Goal: Task Accomplishment & Management: Manage account settings

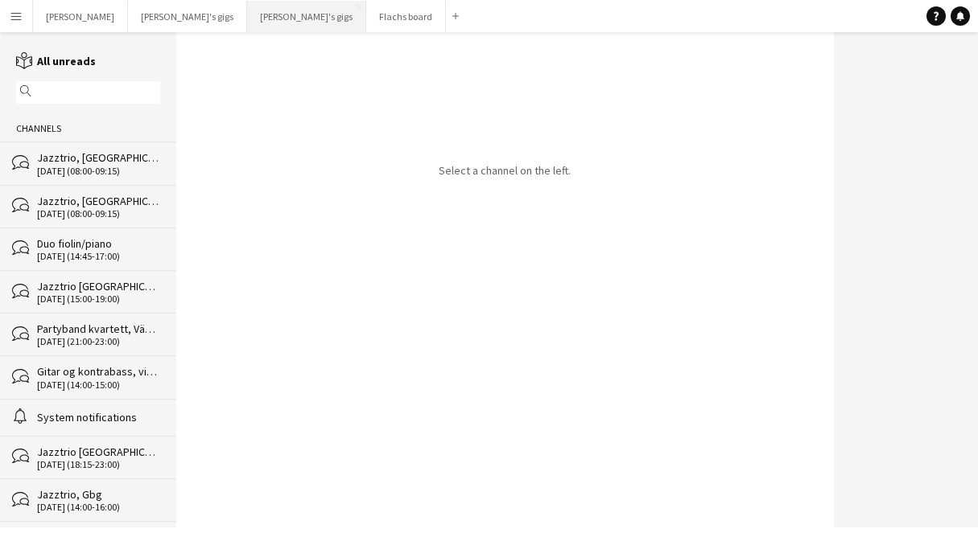
click at [247, 16] on button "[PERSON_NAME]'s gigs Close" at bounding box center [306, 16] width 119 height 31
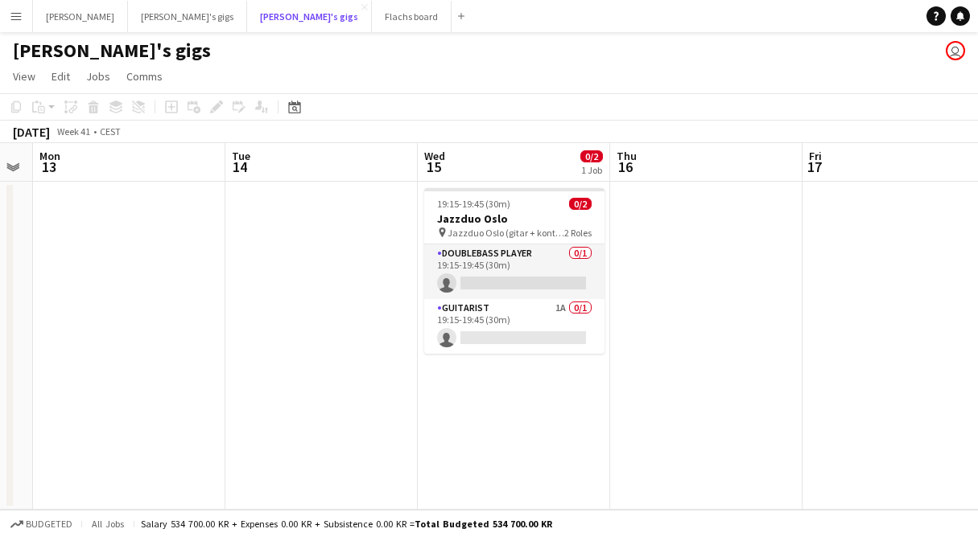
scroll to position [0, 725]
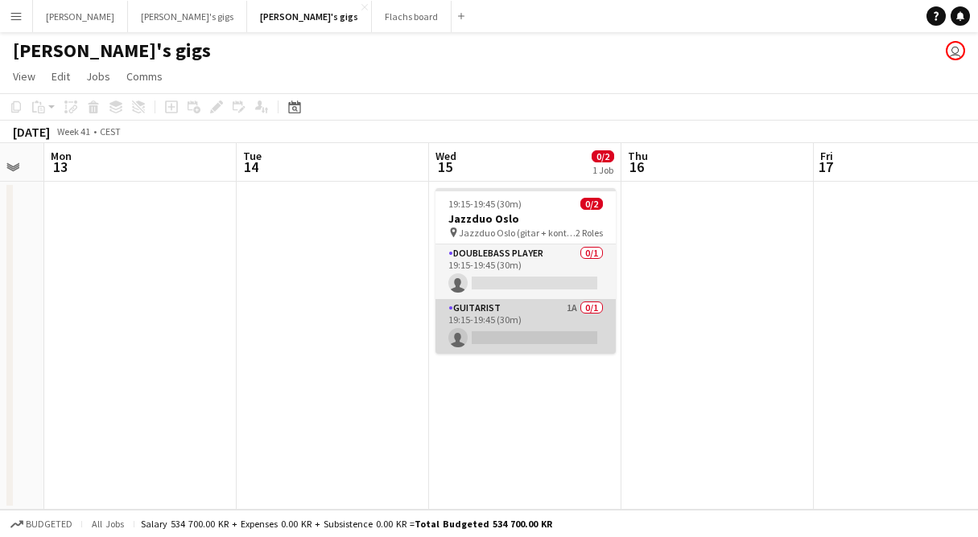
click at [553, 314] on app-card-role "Guitarist 1A 0/1 19:15-19:45 (30m) single-neutral-actions" at bounding box center [525, 326] width 180 height 55
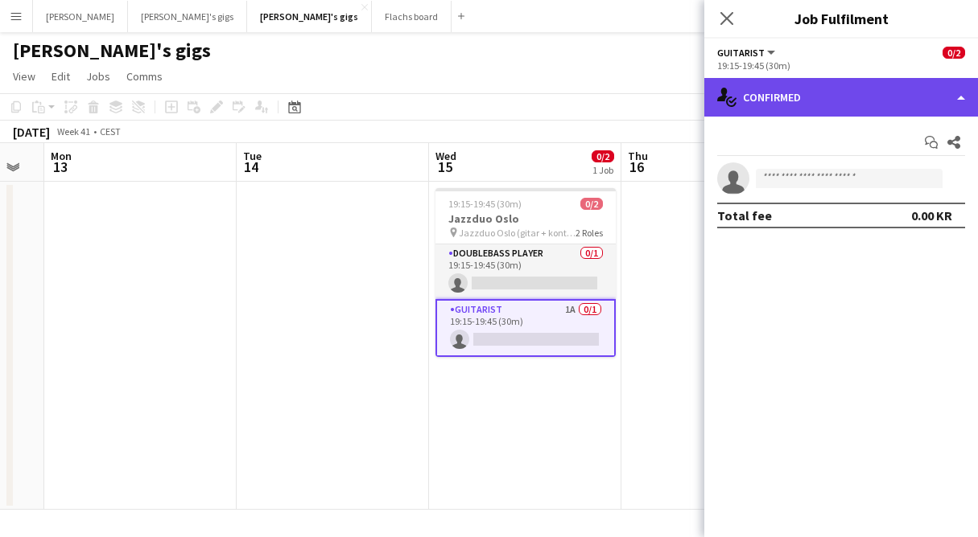
click at [778, 97] on div "single-neutral-actions-check-2 Confirmed" at bounding box center [841, 97] width 274 height 39
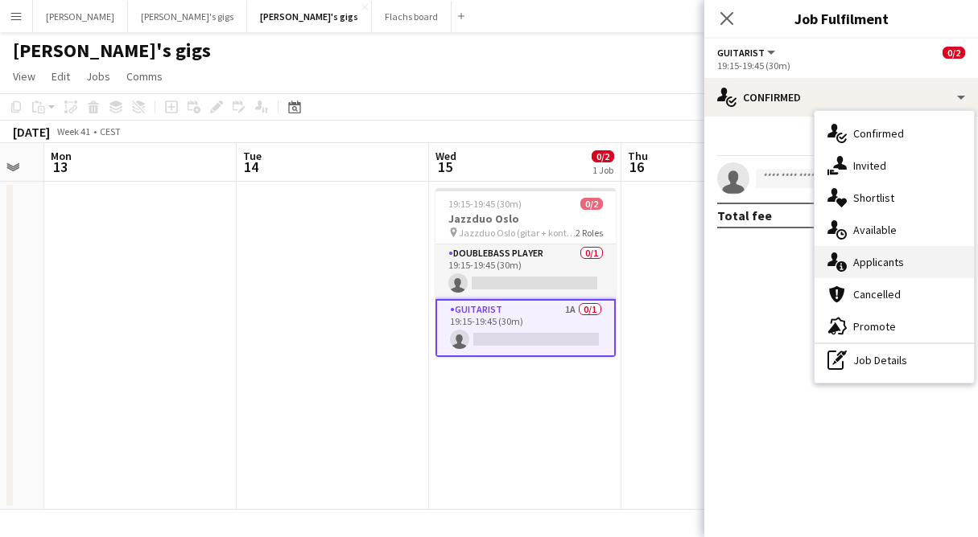
click at [898, 264] on span "Applicants" at bounding box center [878, 262] width 51 height 14
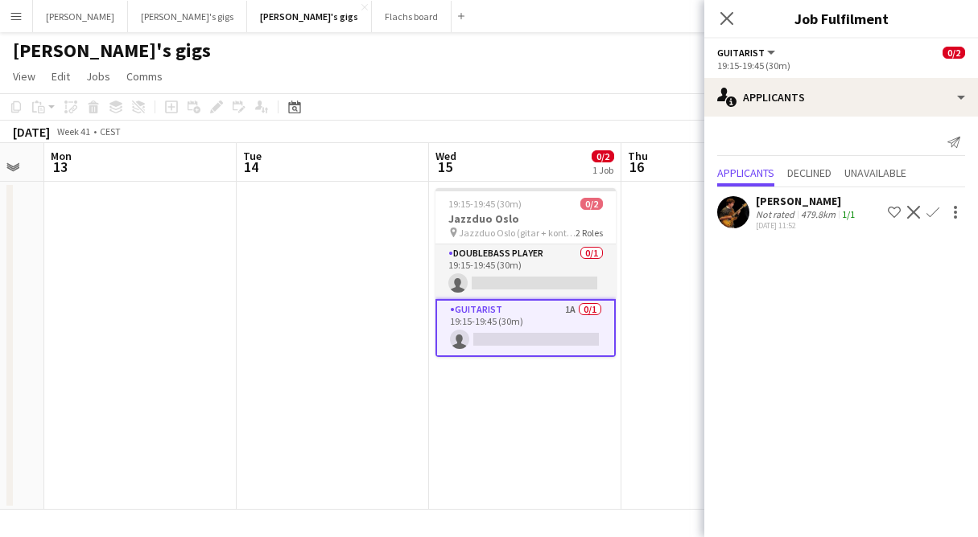
click at [738, 212] on app-user-avatar at bounding box center [733, 212] width 32 height 32
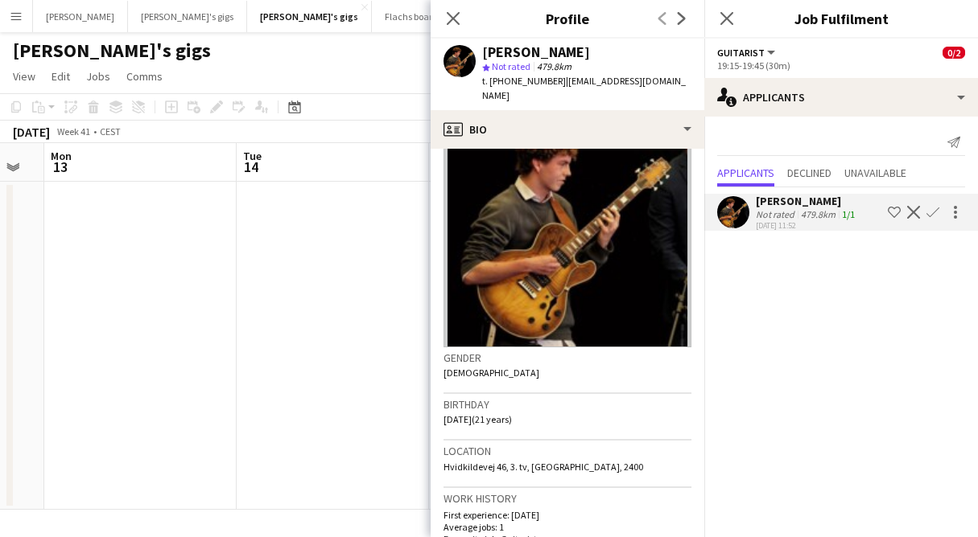
scroll to position [0, 0]
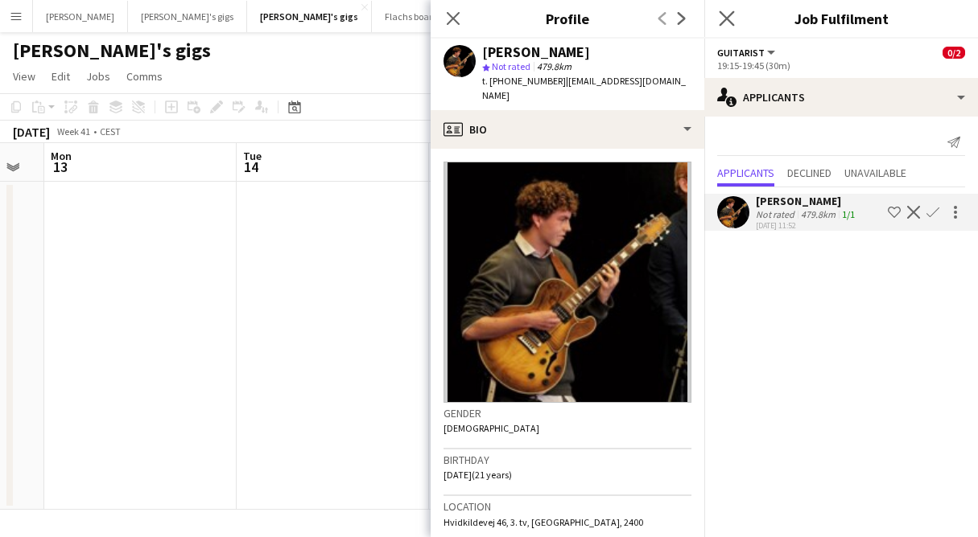
click at [735, 17] on app-icon "Close pop-in" at bounding box center [726, 18] width 23 height 23
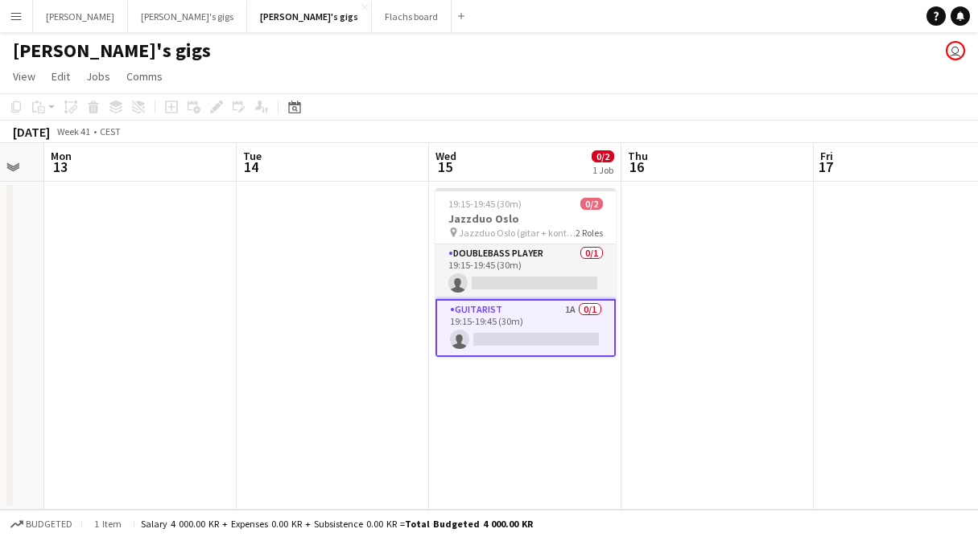
click at [451, 325] on app-card-role "Guitarist 1A 0/1 19:15-19:45 (30m) single-neutral-actions" at bounding box center [525, 328] width 180 height 58
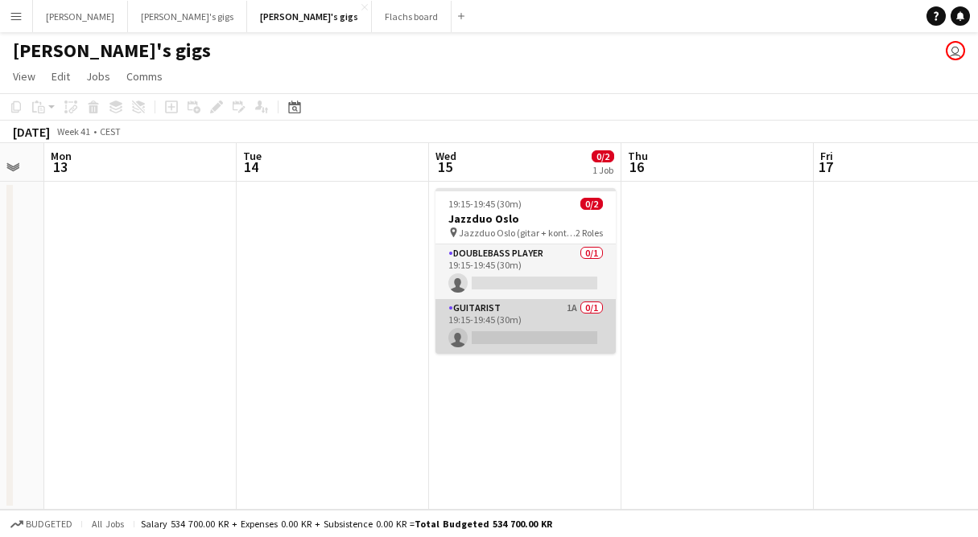
click at [465, 327] on app-card-role "Guitarist 1A 0/1 19:15-19:45 (30m) single-neutral-actions" at bounding box center [525, 326] width 180 height 55
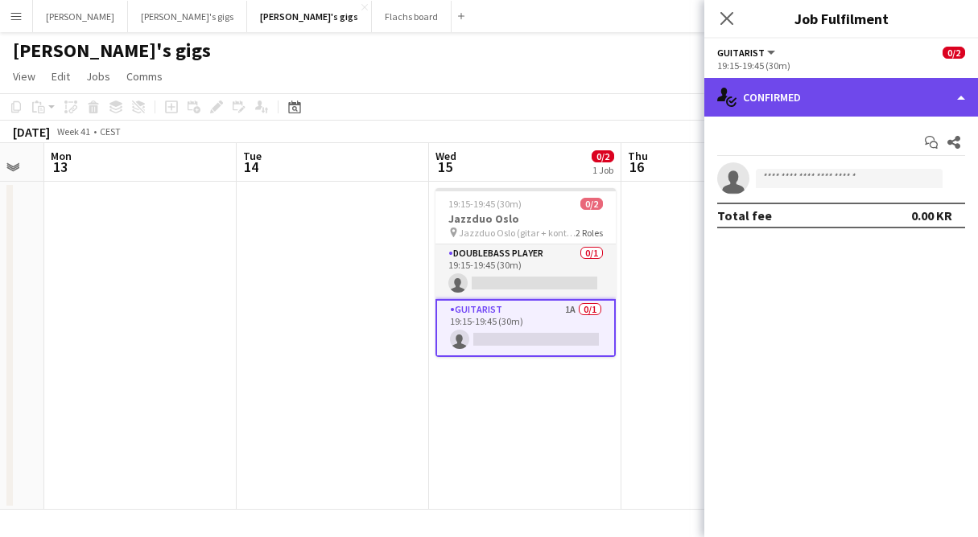
click at [966, 89] on div "single-neutral-actions-check-2 Confirmed" at bounding box center [841, 97] width 274 height 39
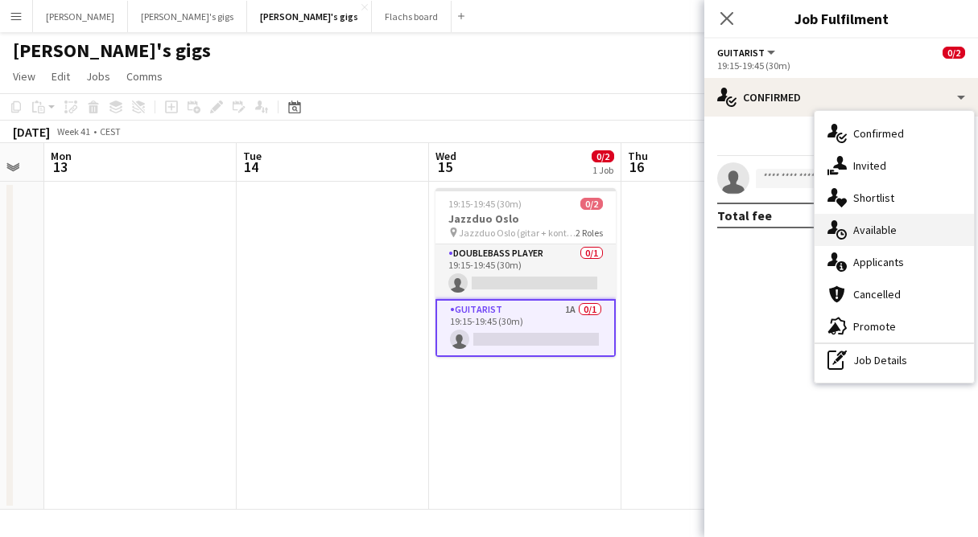
click at [913, 241] on div "single-neutral-actions-upload Available" at bounding box center [893, 230] width 159 height 32
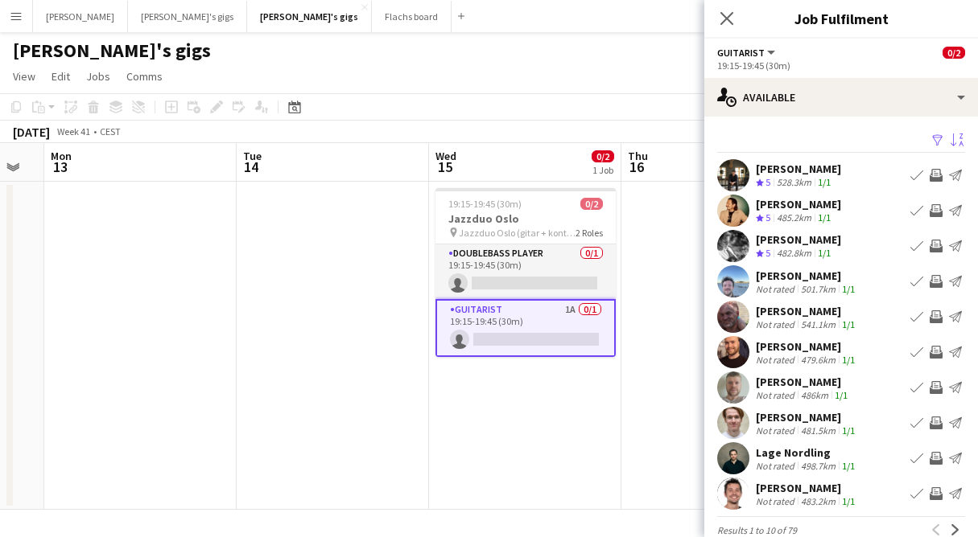
click at [954, 142] on app-icon "Sort asc" at bounding box center [956, 141] width 13 height 15
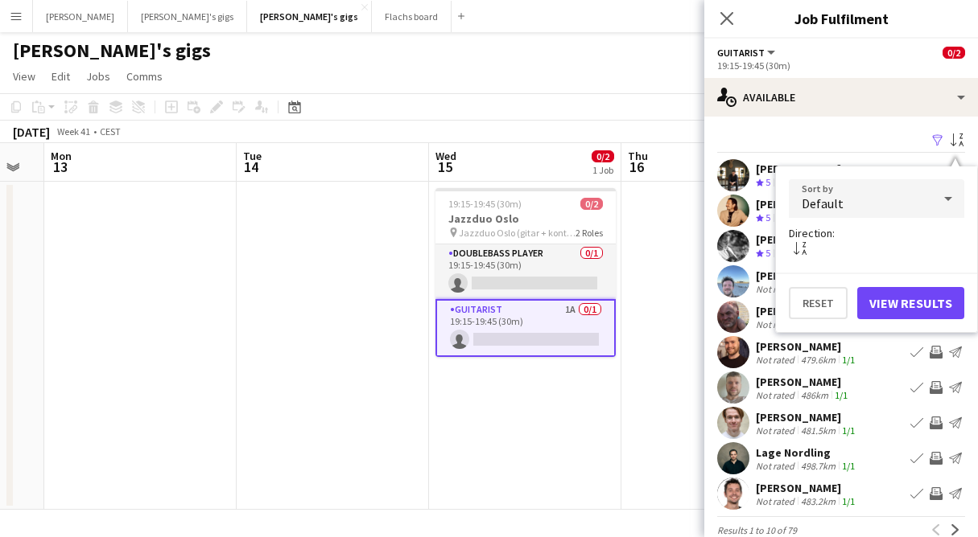
click at [907, 176] on div "Sort by Default Direction: sort-alpha-desc Reset View Results" at bounding box center [876, 249] width 203 height 167
click at [907, 194] on div "Default" at bounding box center [860, 198] width 143 height 39
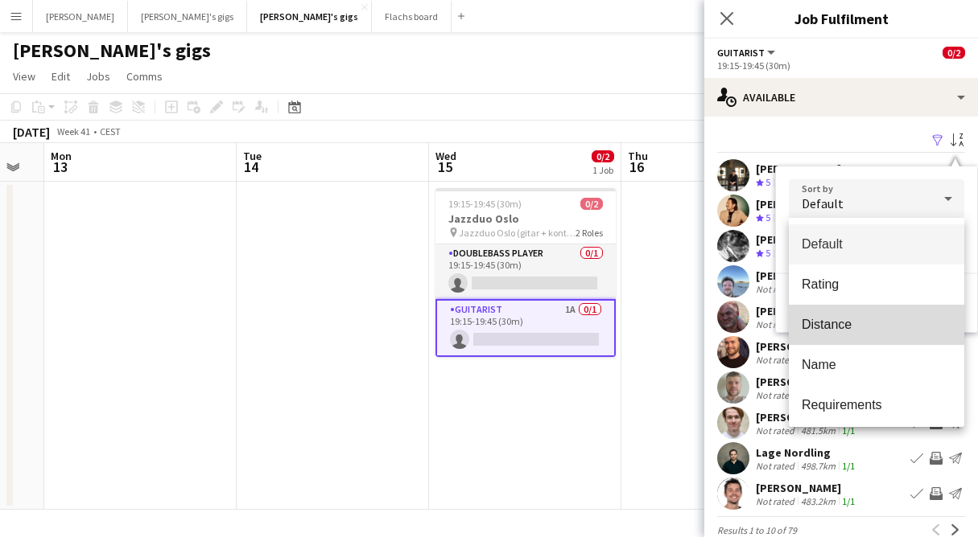
click at [855, 332] on span "Distance" at bounding box center [876, 324] width 150 height 15
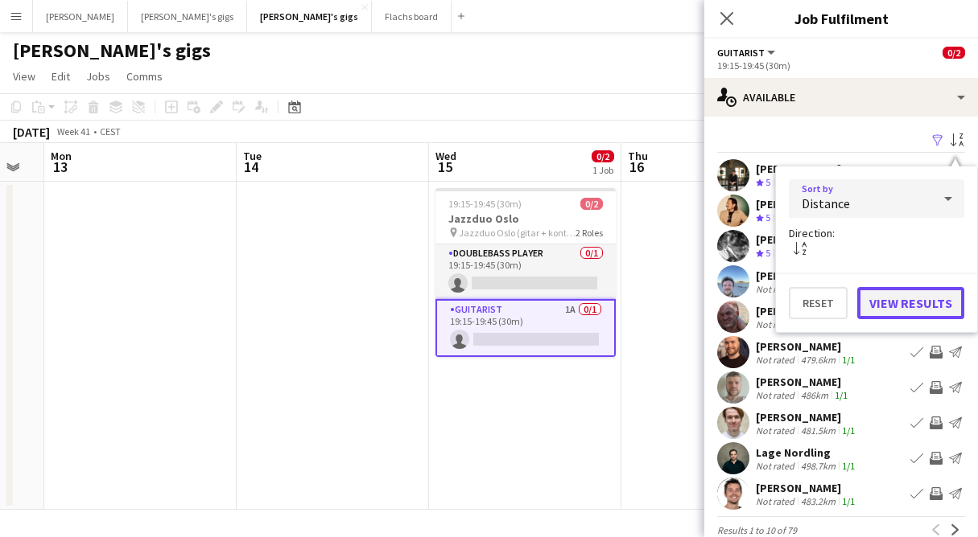
click at [896, 309] on button "View Results" at bounding box center [910, 303] width 107 height 32
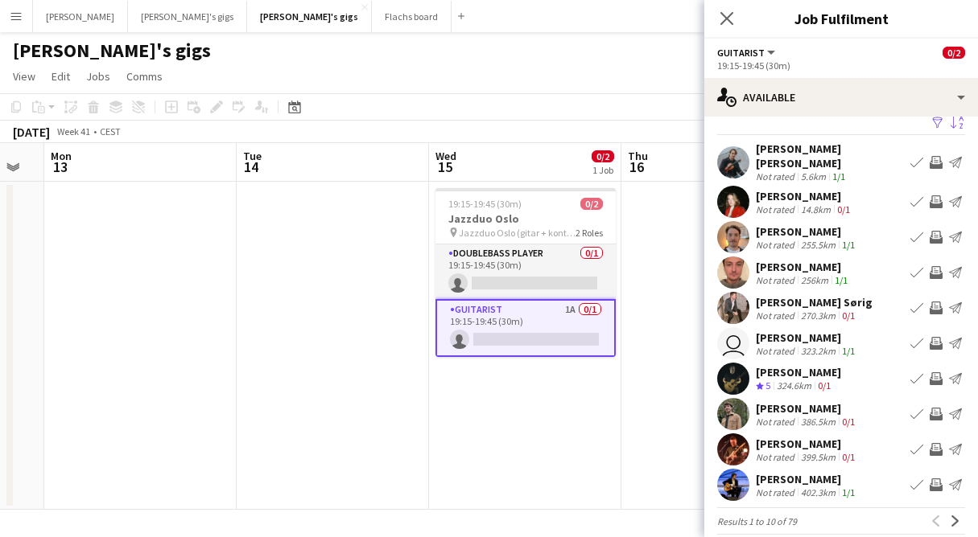
scroll to position [26, 0]
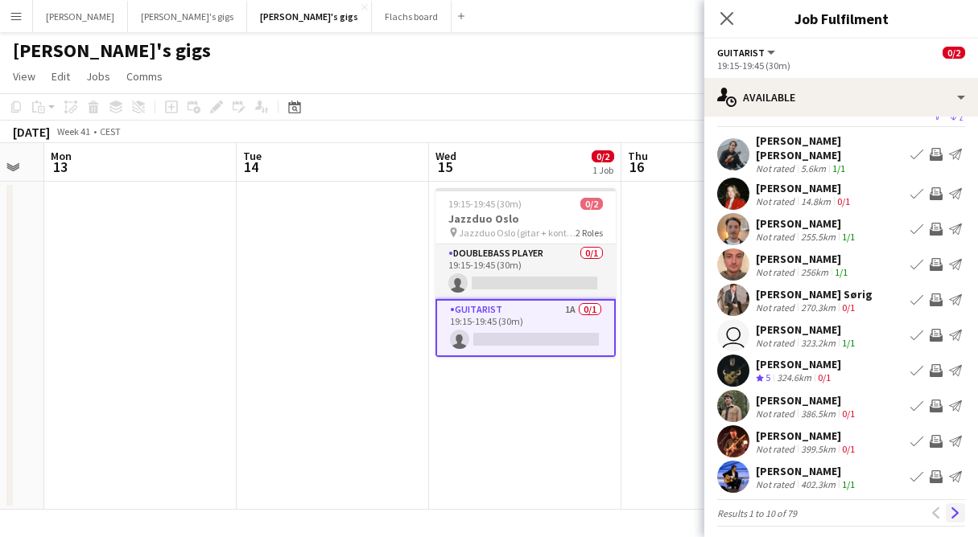
click at [957, 508] on app-icon "Next" at bounding box center [954, 513] width 11 height 11
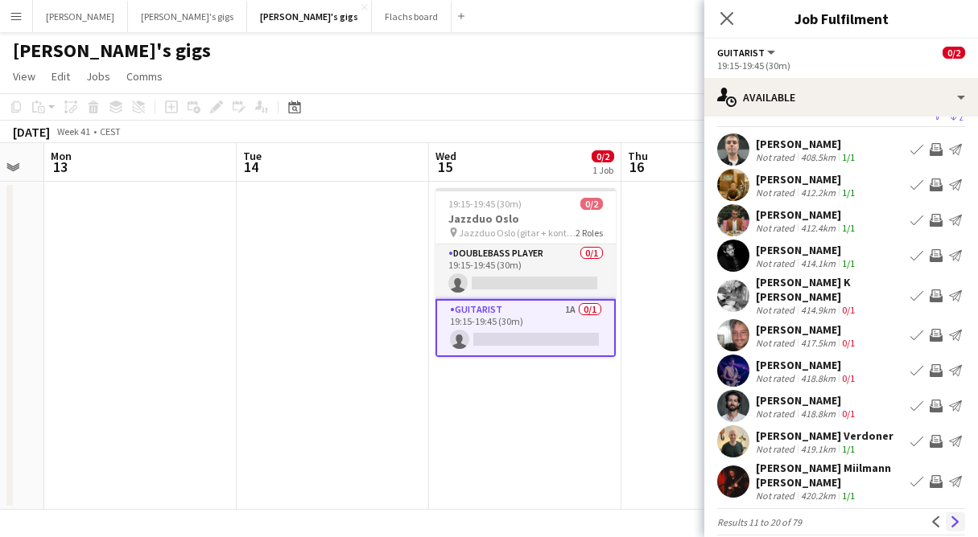
click at [952, 513] on button "Next" at bounding box center [954, 522] width 19 height 19
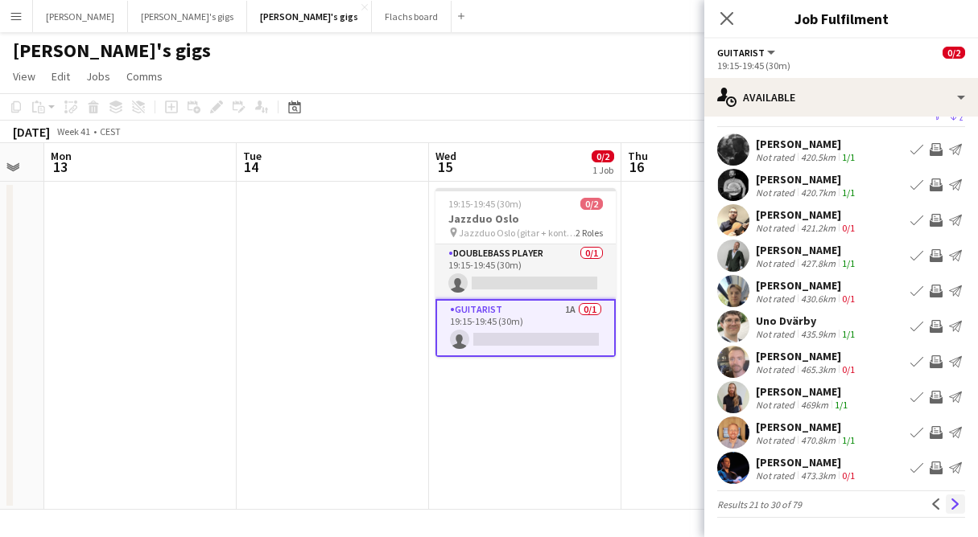
click at [953, 496] on button "Next" at bounding box center [954, 504] width 19 height 19
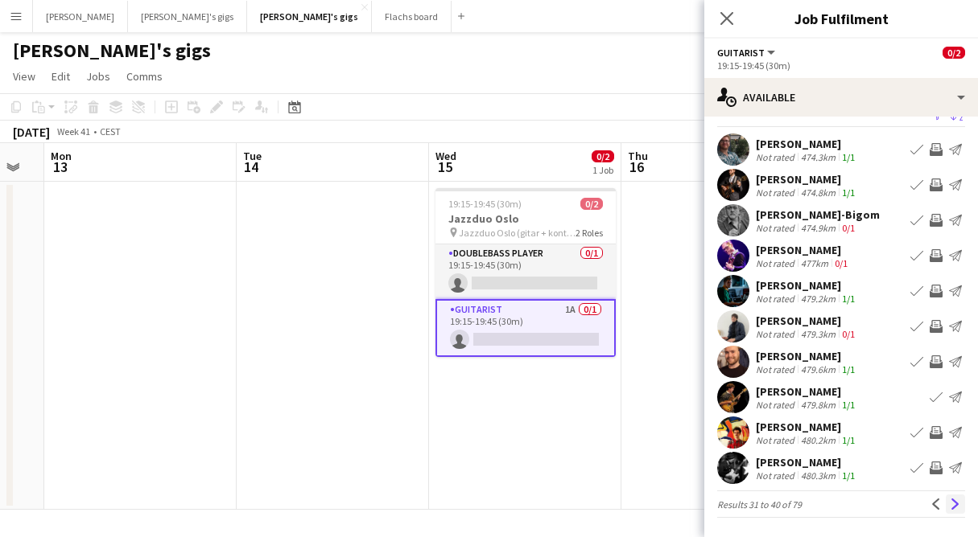
click at [954, 507] on app-icon "Next" at bounding box center [954, 504] width 11 height 11
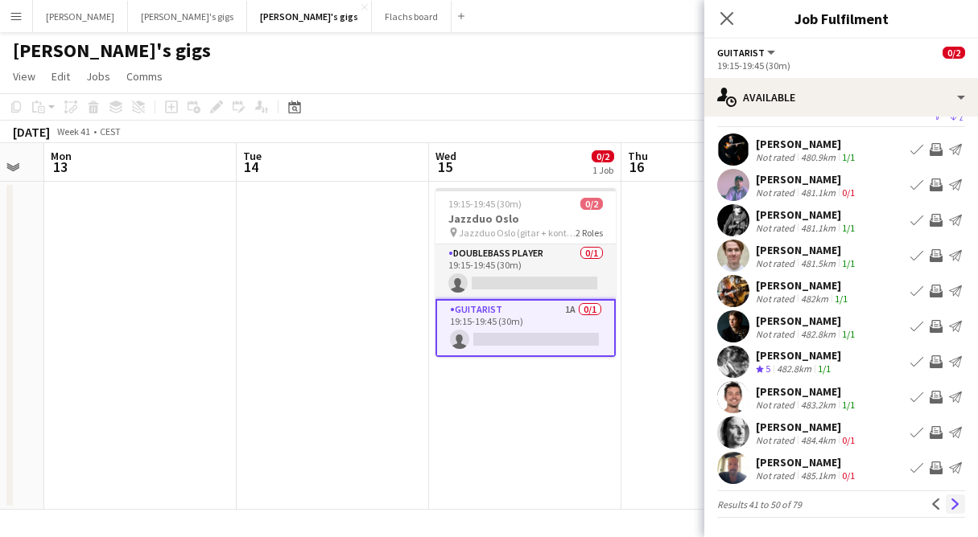
click at [958, 513] on button "Next" at bounding box center [954, 504] width 19 height 19
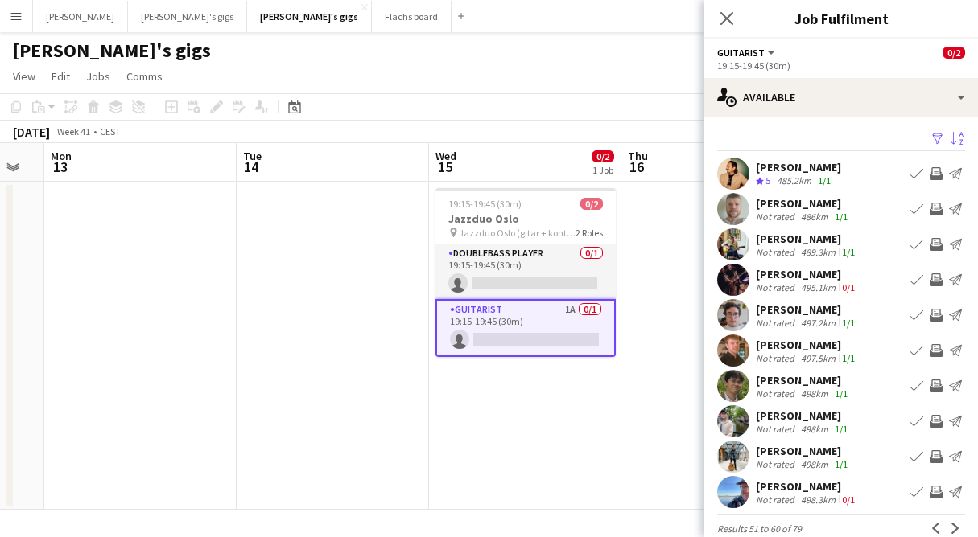
scroll to position [0, 0]
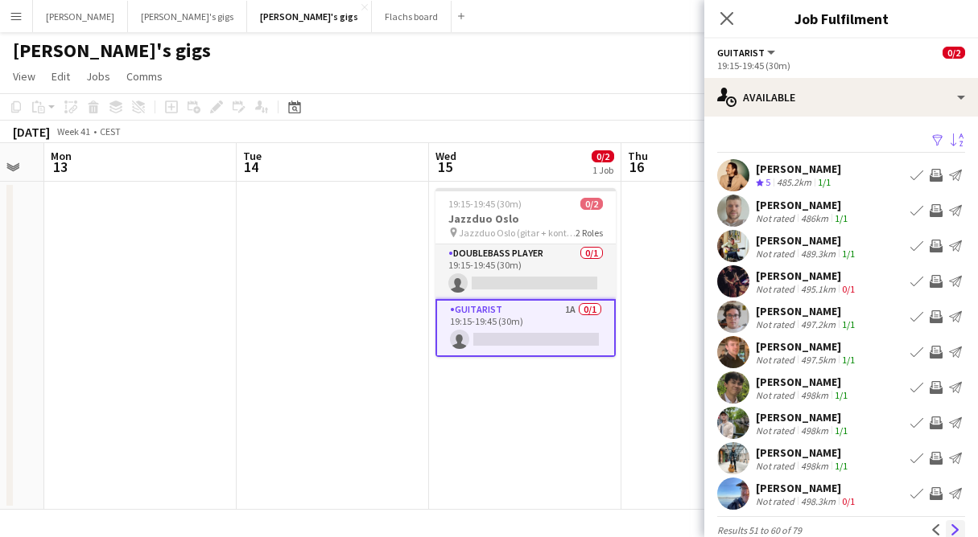
click at [953, 531] on app-icon "Next" at bounding box center [954, 530] width 11 height 11
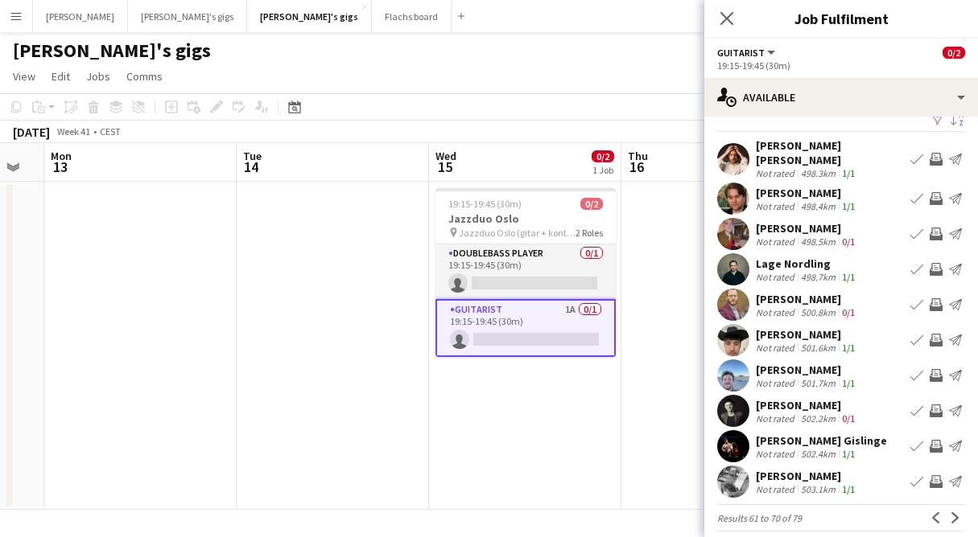
scroll to position [43, 0]
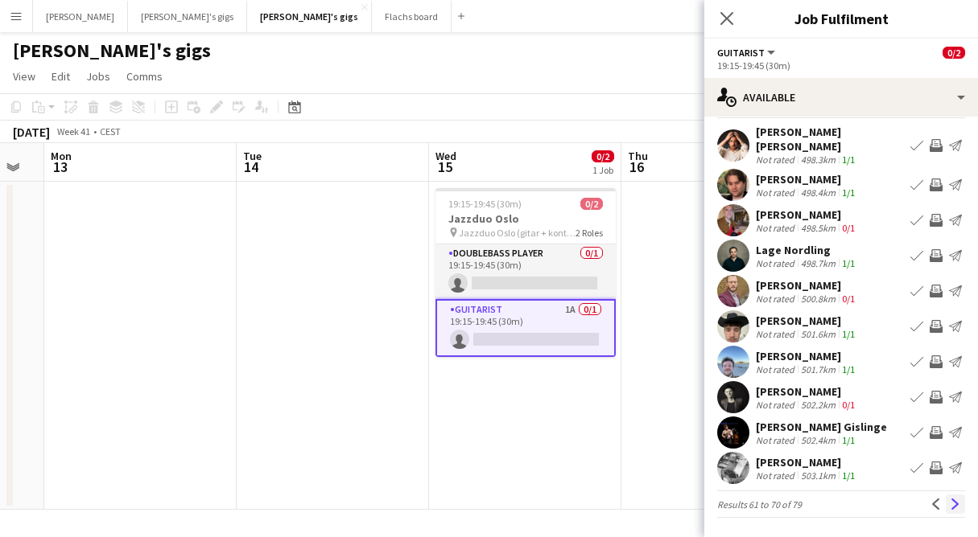
click at [957, 510] on button "Next" at bounding box center [954, 504] width 19 height 19
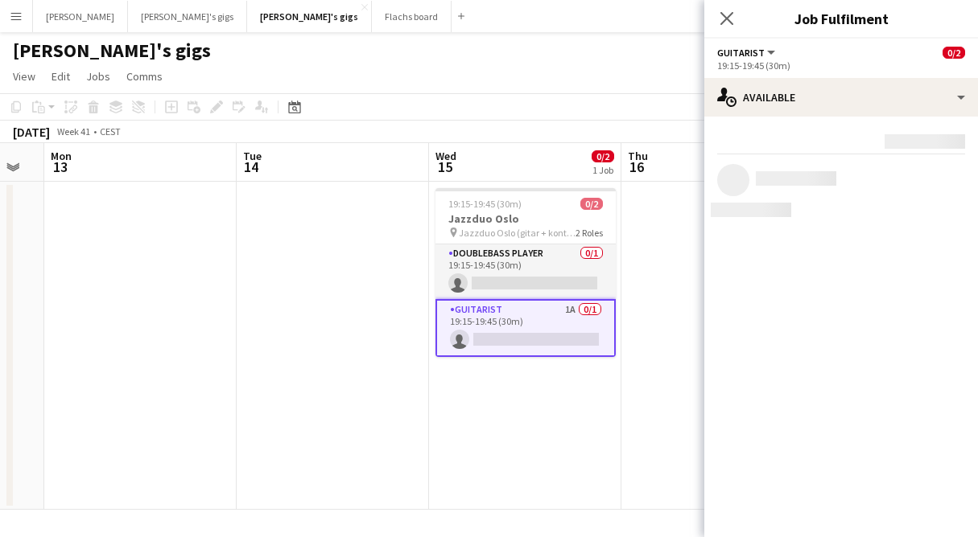
scroll to position [0, 0]
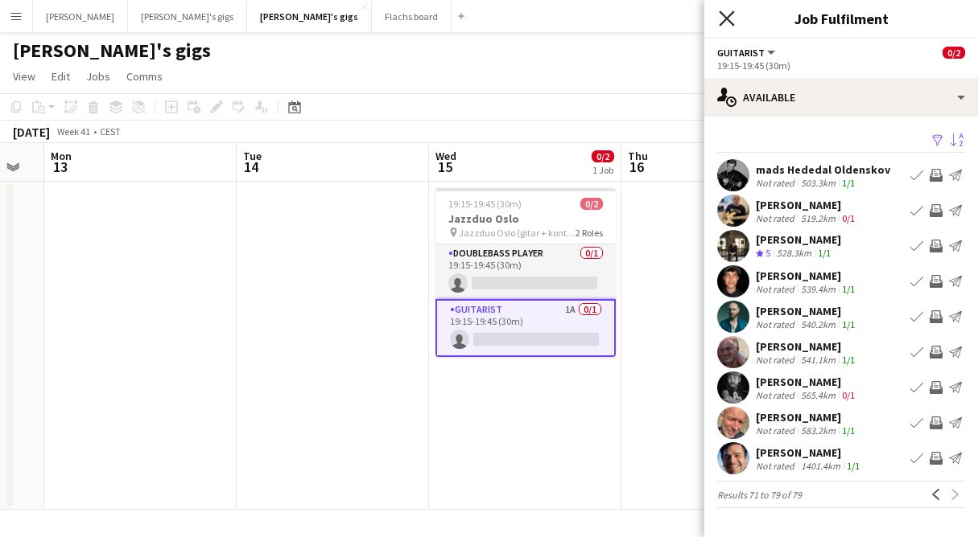
click at [729, 14] on icon at bounding box center [726, 17] width 15 height 15
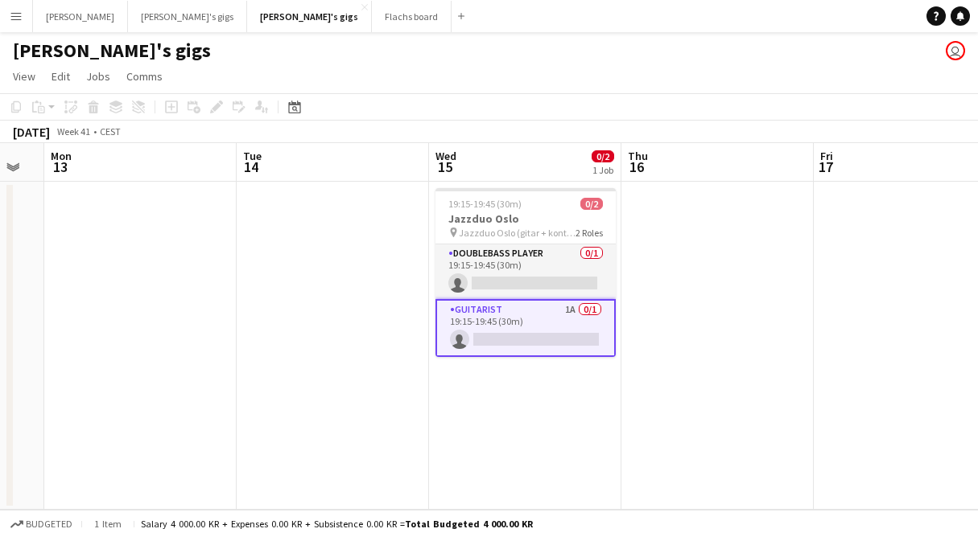
click at [26, 19] on button "Menu" at bounding box center [16, 16] width 32 height 32
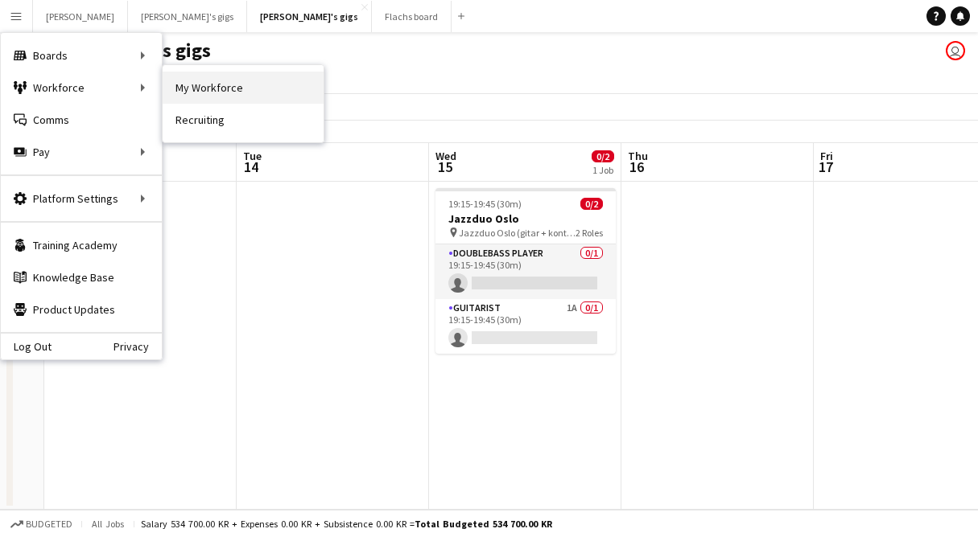
click at [212, 90] on link "My Workforce" at bounding box center [243, 88] width 161 height 32
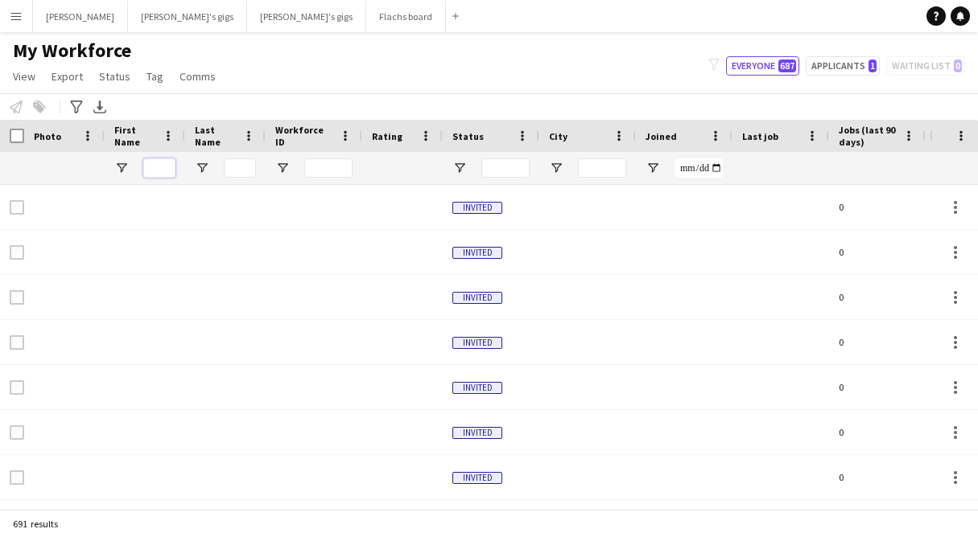
click at [164, 169] on input "First Name Filter Input" at bounding box center [159, 168] width 32 height 19
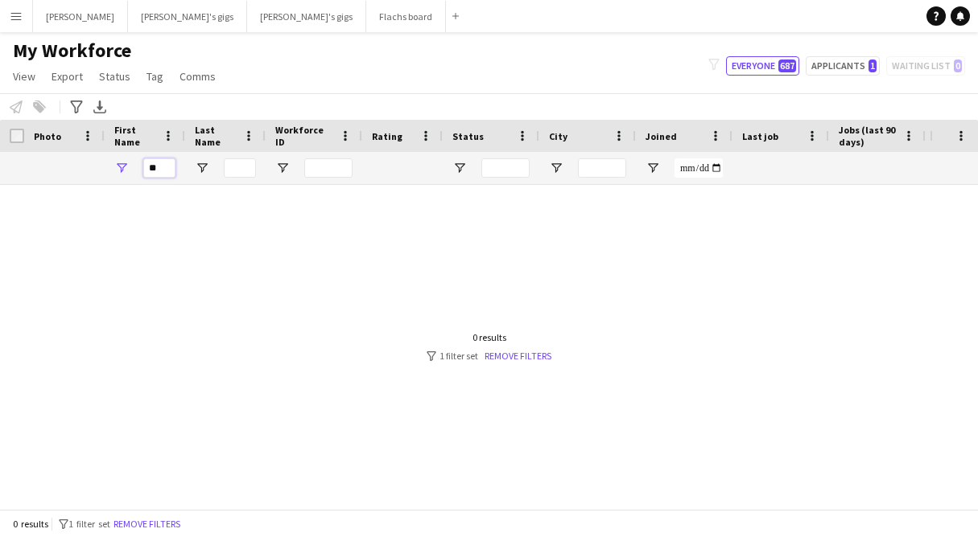
type input "*"
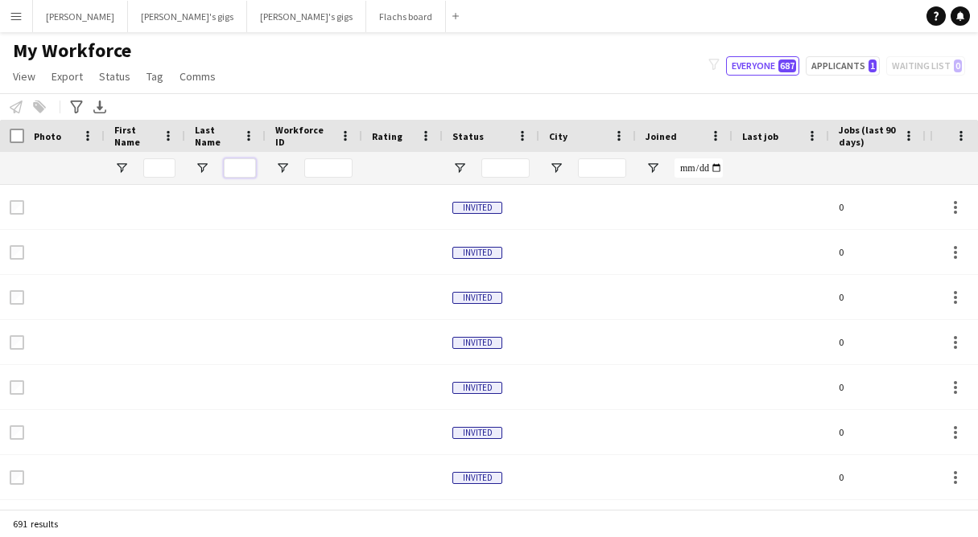
click at [244, 164] on input "Last Name Filter Input" at bounding box center [240, 168] width 32 height 19
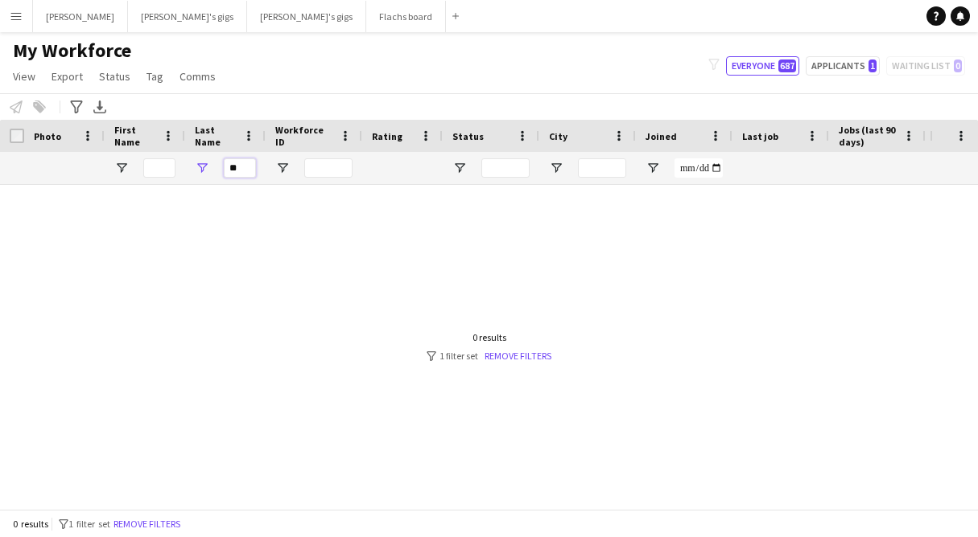
type input "*"
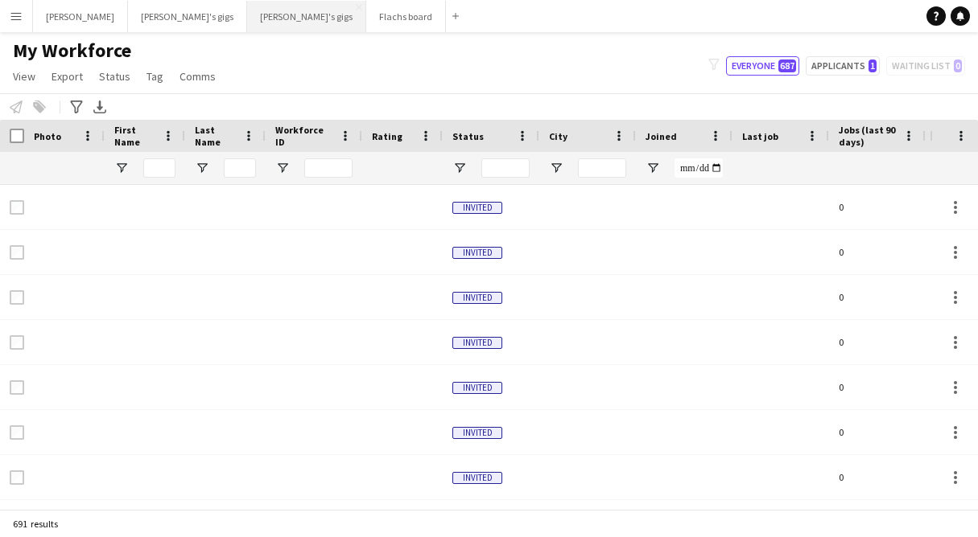
click at [247, 17] on button "[PERSON_NAME]'s gigs Close" at bounding box center [306, 16] width 119 height 31
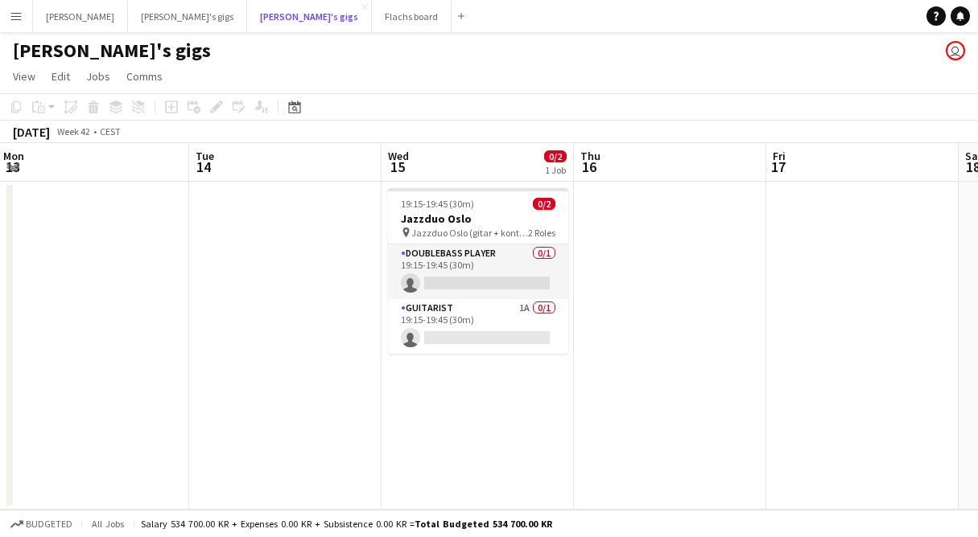
scroll to position [0, 591]
